Goal: Task Accomplishment & Management: Use online tool/utility

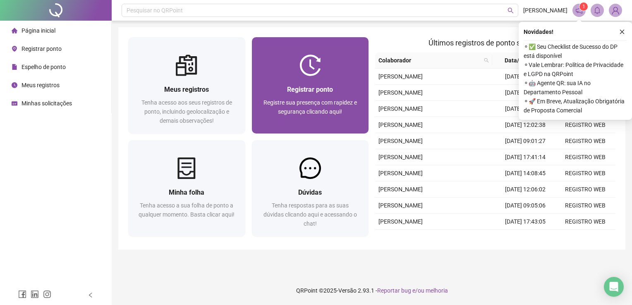
click at [301, 103] on span "Registre sua presença com rapidez e segurança clicando aqui!" at bounding box center [309, 107] width 93 height 16
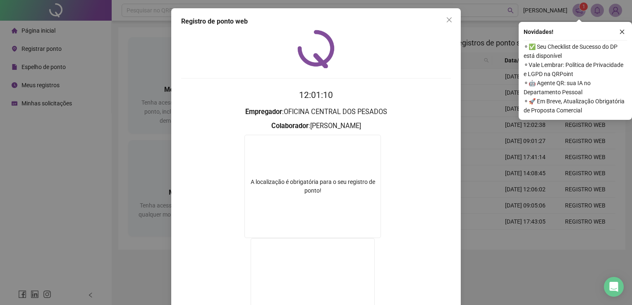
click at [465, 126] on div "Registro de ponto web 12:01:10 Empregador : OFICINA CENTRAL DOS PESADOS Colabor…" at bounding box center [316, 152] width 632 height 305
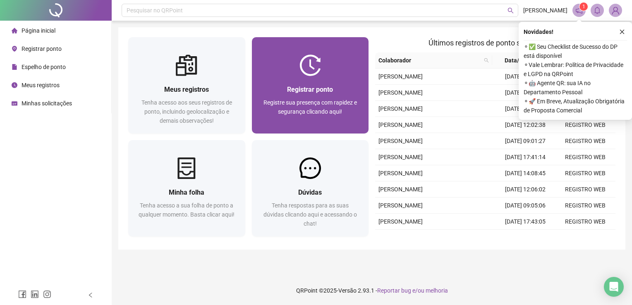
click at [350, 108] on div "Registre sua presença com rapidez e segurança clicando aqui!" at bounding box center [310, 111] width 97 height 27
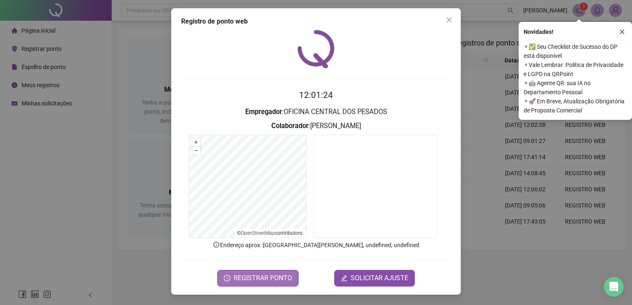
click at [240, 280] on span "REGISTRAR PONTO" at bounding box center [263, 278] width 58 height 10
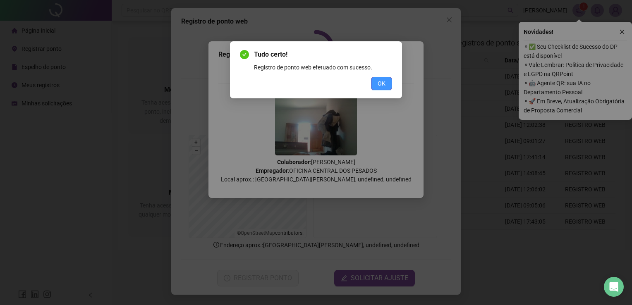
click at [389, 86] on button "OK" at bounding box center [381, 83] width 21 height 13
